Goal: Find contact information: Find contact information

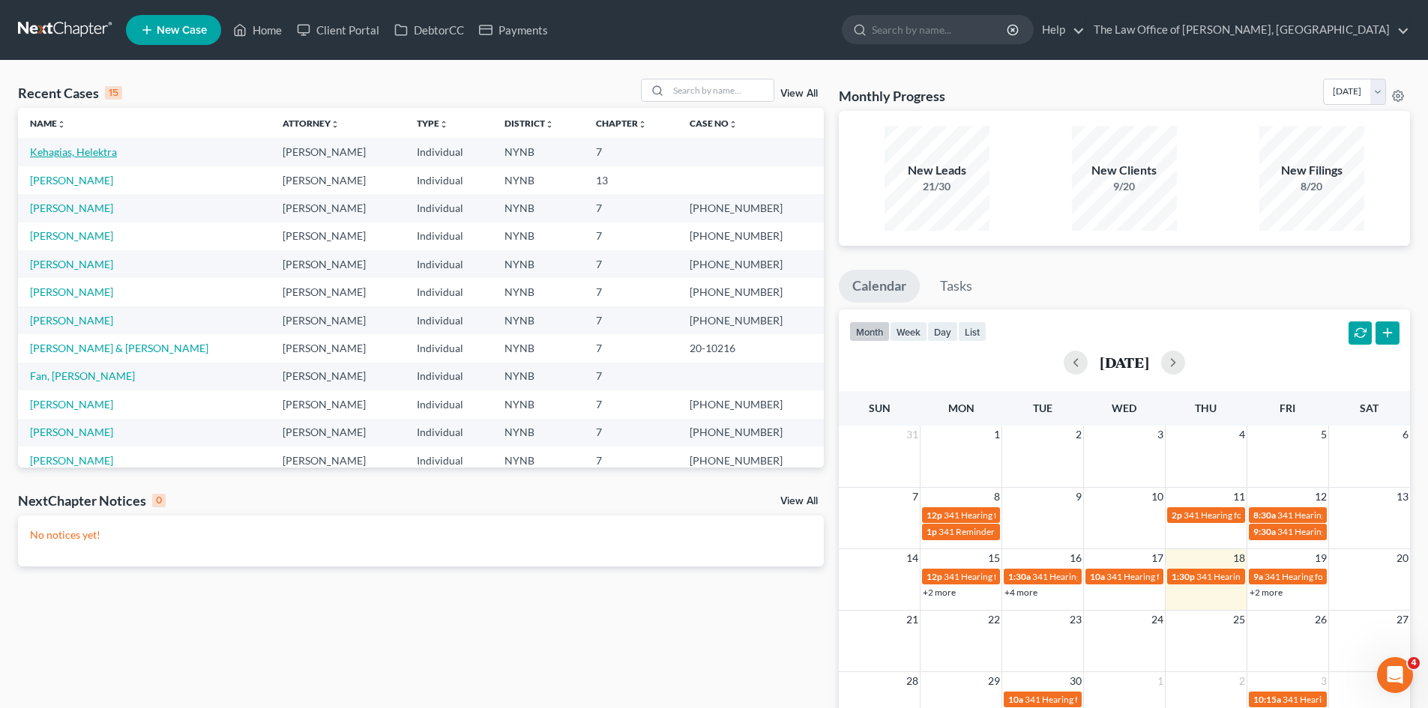
click at [89, 148] on link "Kehagias, Helektra" at bounding box center [73, 151] width 87 height 13
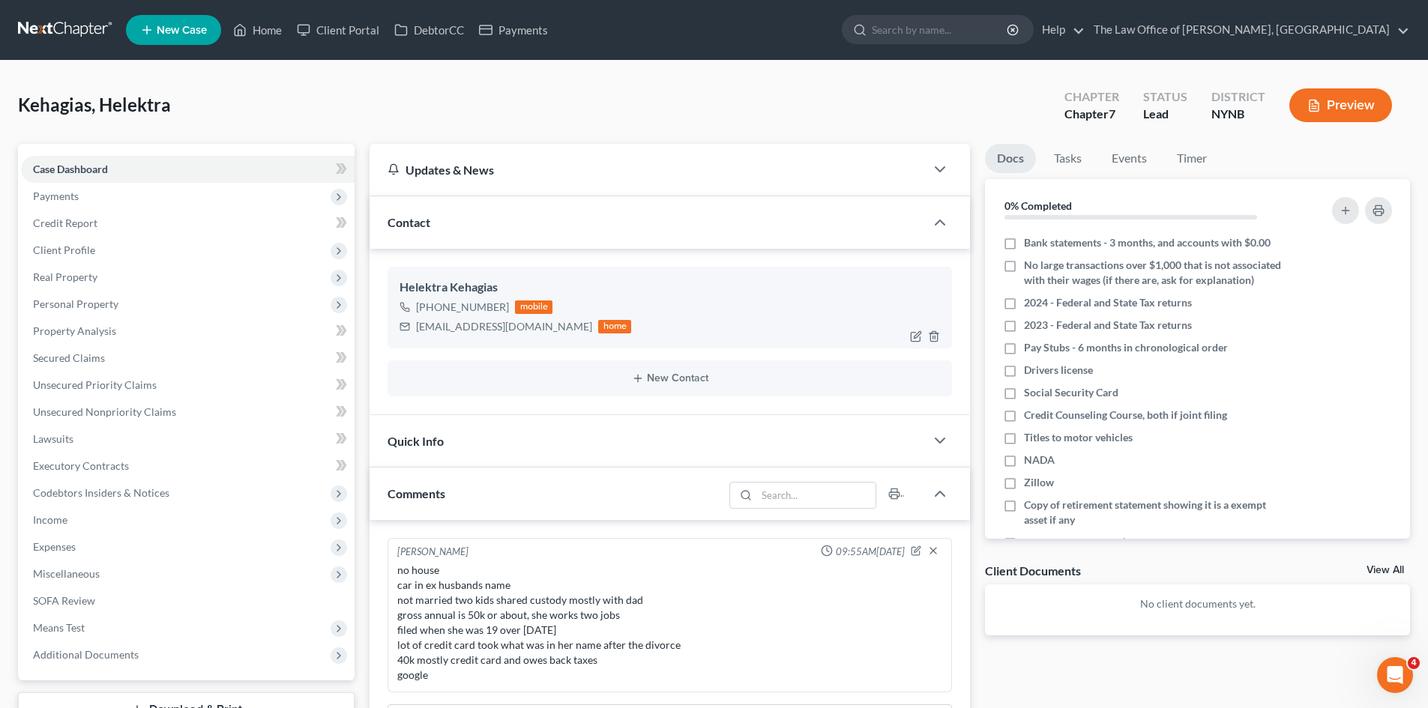
click at [495, 310] on div "[PHONE_NUMBER]" at bounding box center [462, 307] width 93 height 15
click at [421, 287] on div "Helektra Kehagias" at bounding box center [670, 288] width 540 height 18
drag, startPoint x: 421, startPoint y: 287, endPoint x: 482, endPoint y: 290, distance: 61.5
click at [482, 290] on div "Helektra Kehagias" at bounding box center [670, 288] width 540 height 18
copy div "Helektra Kehagias"
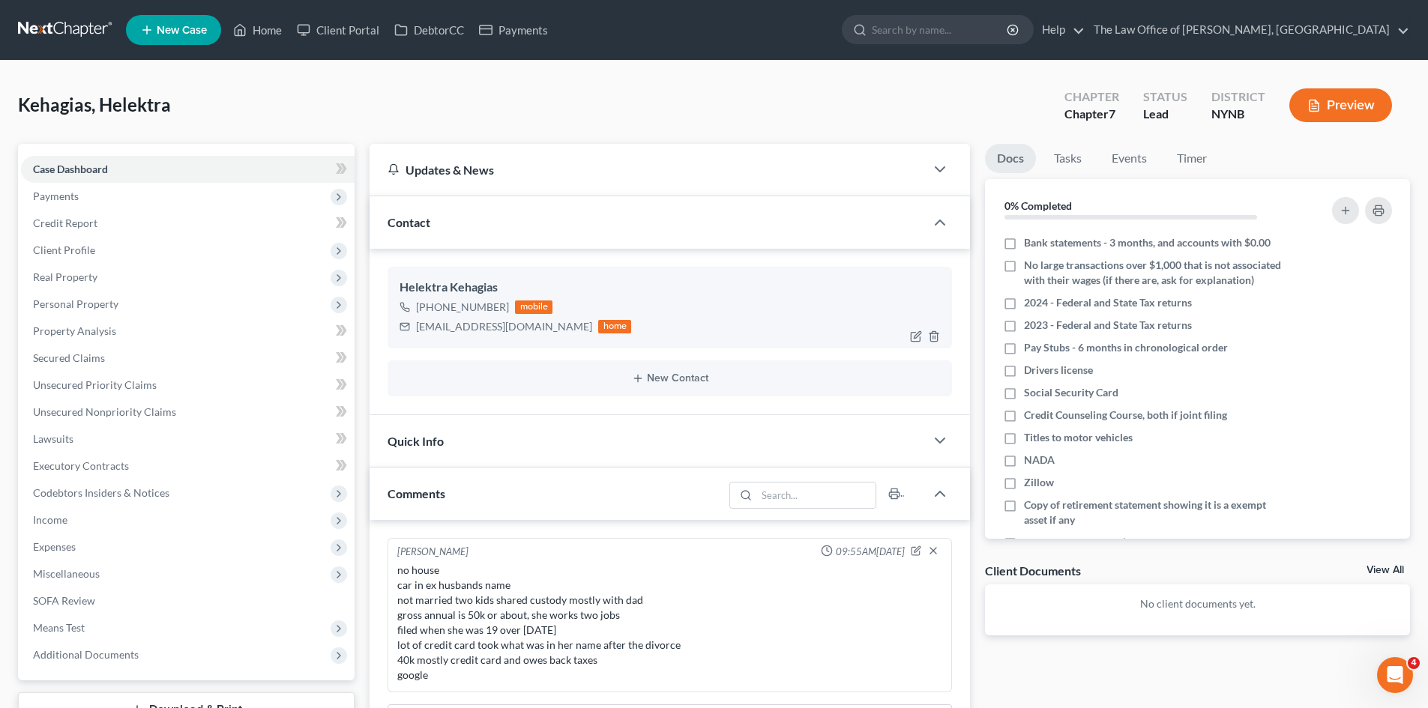
click at [490, 306] on div "[PHONE_NUMBER]" at bounding box center [462, 307] width 93 height 15
drag, startPoint x: 490, startPoint y: 306, endPoint x: 431, endPoint y: 313, distance: 59.6
click at [431, 313] on div "[PHONE_NUMBER]" at bounding box center [462, 307] width 93 height 15
copy div "[PHONE_NUMBER]"
click at [531, 328] on div "[EMAIL_ADDRESS][DOMAIN_NAME]" at bounding box center [504, 326] width 176 height 15
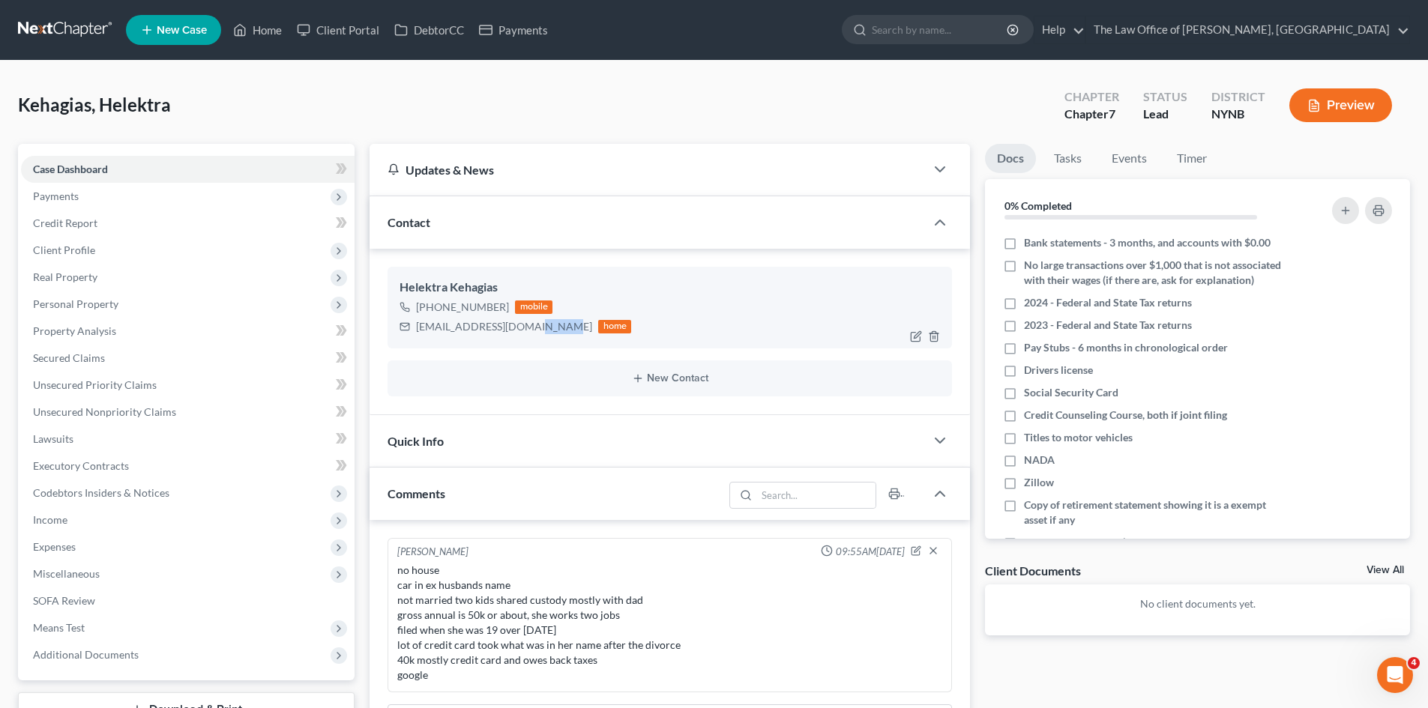
click at [531, 328] on div "[EMAIL_ADDRESS][DOMAIN_NAME]" at bounding box center [504, 326] width 176 height 15
copy div "[EMAIL_ADDRESS][DOMAIN_NAME]"
